Goal: Check status: Check status

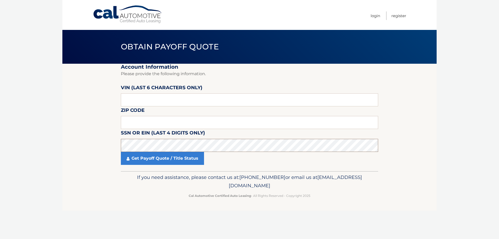
click at [85, 145] on section "Account Information Please provide the following information. VIN (last 6 chara…" at bounding box center [249, 117] width 375 height 107
click at [159, 99] on input "text" at bounding box center [249, 99] width 257 height 13
click at [138, 125] on input "text" at bounding box center [249, 122] width 257 height 13
type input "07093"
click at [169, 158] on link "Get Payoff Quote / Title Status" at bounding box center [162, 158] width 83 height 13
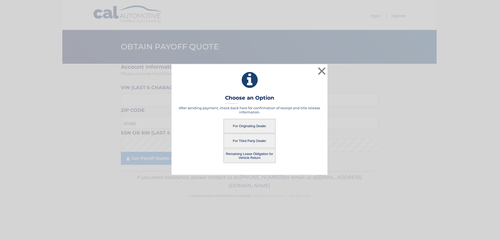
click at [257, 125] on button "For Originating Dealer" at bounding box center [250, 126] width 52 height 14
click at [242, 126] on button "For Originating Dealer" at bounding box center [250, 126] width 52 height 14
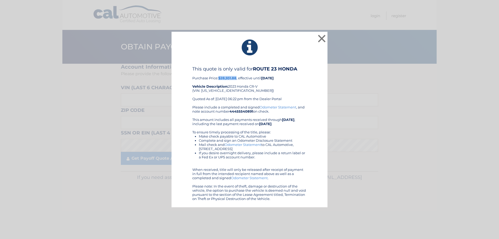
drag, startPoint x: 219, startPoint y: 78, endPoint x: 238, endPoint y: 78, distance: 18.5
click at [238, 78] on div "This quote is only valid for ROUTE 23 HONDA Purchase Price: $28,931.88 , effect…" at bounding box center [249, 85] width 114 height 39
copy b "$28,931.88"
click at [323, 39] on button "×" at bounding box center [322, 38] width 10 height 10
